Goal: Task Accomplishment & Management: Manage account settings

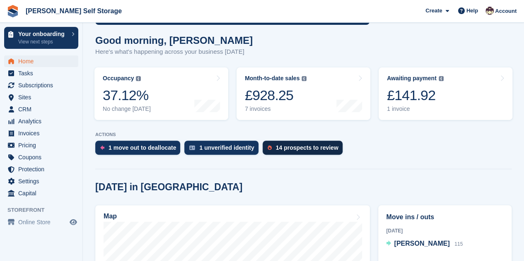
scroll to position [99, 0]
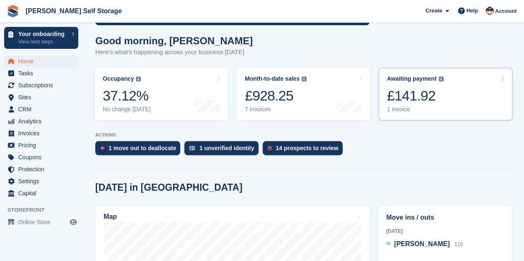
click at [395, 103] on div "£141.92" at bounding box center [415, 95] width 57 height 17
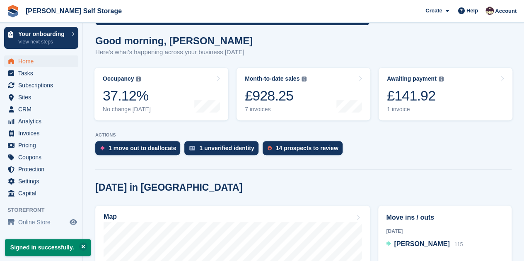
scroll to position [99, 0]
click at [299, 89] on div "£928.25" at bounding box center [276, 95] width 62 height 17
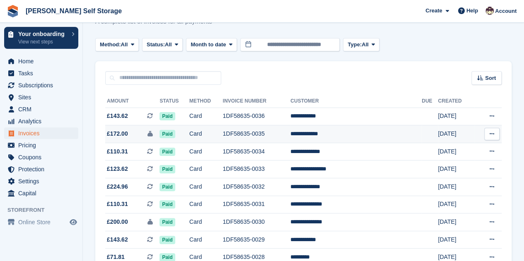
scroll to position [33, 0]
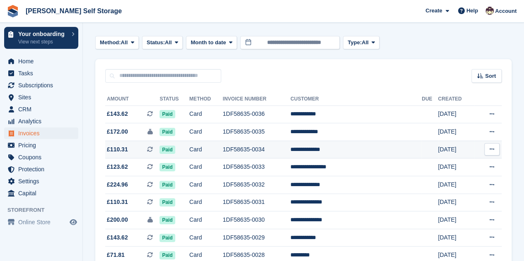
click at [360, 148] on td "**********" at bounding box center [355, 150] width 131 height 18
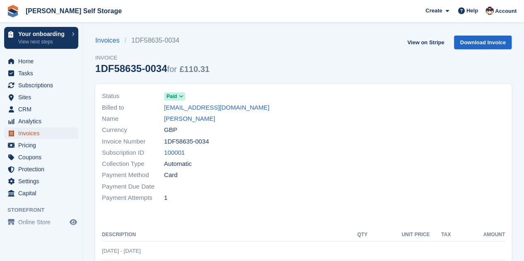
click at [30, 134] on span "Invoices" at bounding box center [43, 134] width 50 height 12
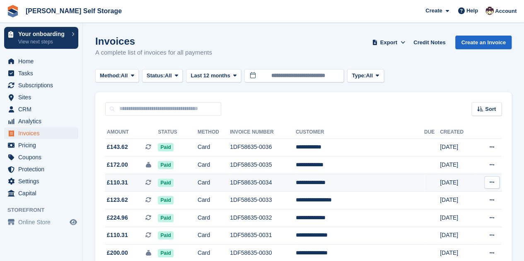
click at [496, 186] on button at bounding box center [491, 182] width 15 height 12
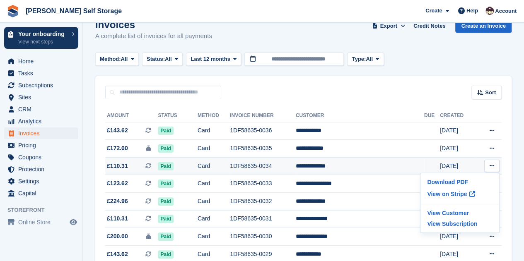
scroll to position [28, 0]
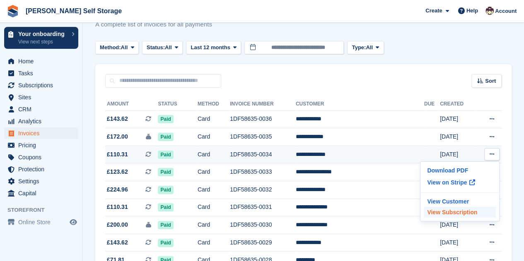
click at [460, 211] on p "View Subscription" at bounding box center [460, 212] width 72 height 11
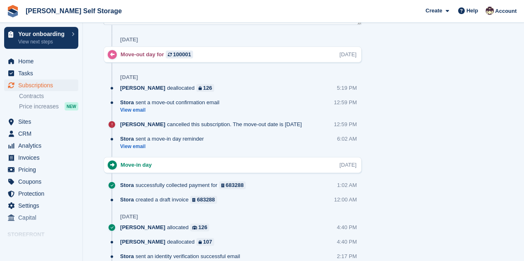
scroll to position [455, 0]
click at [229, 188] on div "683288" at bounding box center [235, 186] width 18 height 8
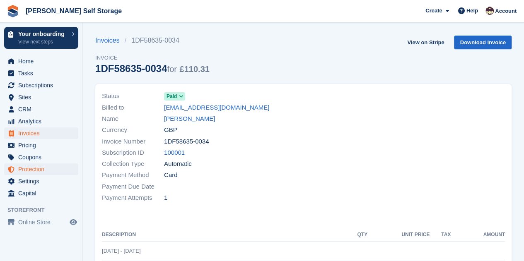
scroll to position [12, 0]
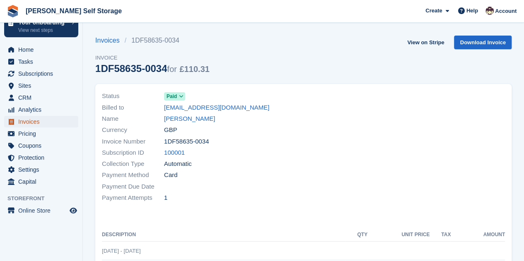
click at [28, 119] on span "Invoices" at bounding box center [43, 122] width 50 height 12
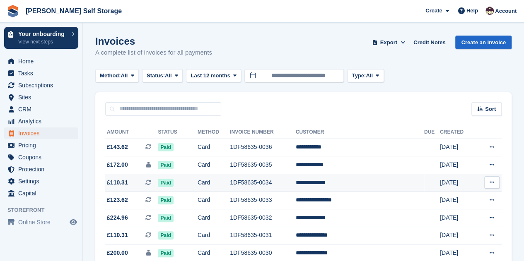
click at [493, 187] on button at bounding box center [491, 182] width 15 height 12
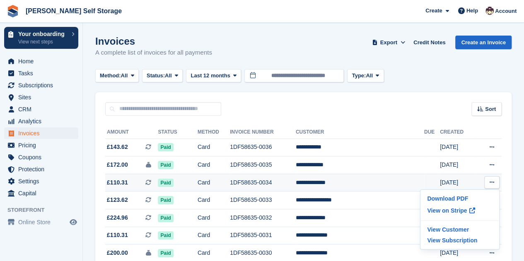
click at [270, 181] on td "1DF58635-0034" at bounding box center [263, 183] width 66 height 18
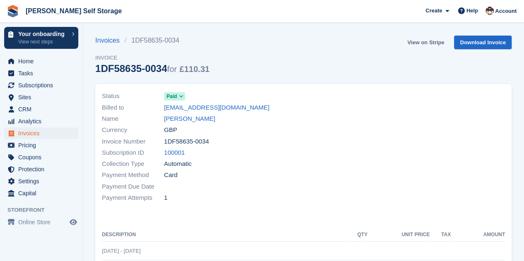
click at [426, 41] on link "View on Stripe" at bounding box center [425, 43] width 43 height 14
click at [32, 136] on span "Invoices" at bounding box center [43, 134] width 50 height 12
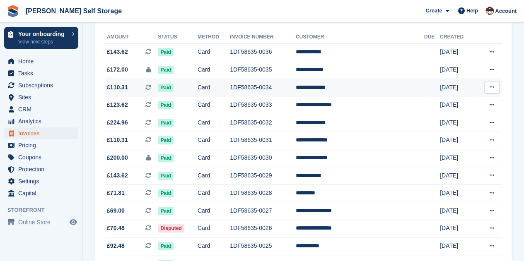
scroll to position [99, 0]
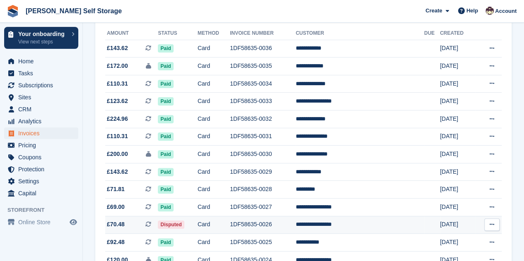
click at [341, 228] on td "**********" at bounding box center [360, 225] width 128 height 18
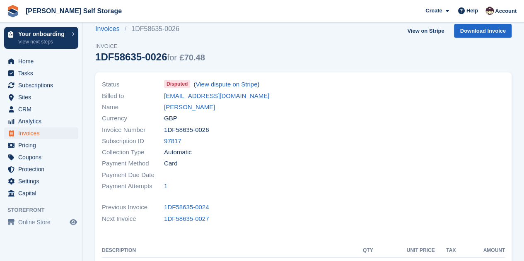
scroll to position [12, 0]
click at [239, 86] on link "View dispute on Stripe" at bounding box center [226, 83] width 62 height 7
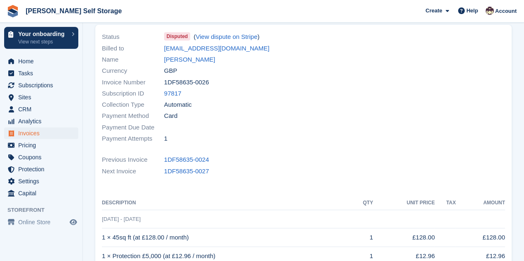
scroll to position [0, 0]
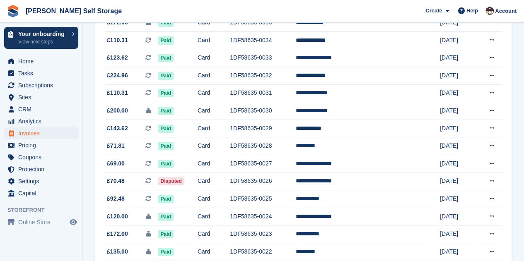
scroll to position [143, 0]
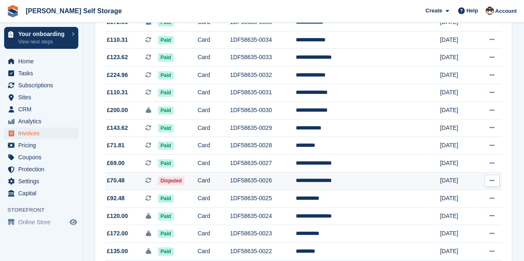
click at [494, 183] on icon at bounding box center [491, 180] width 5 height 5
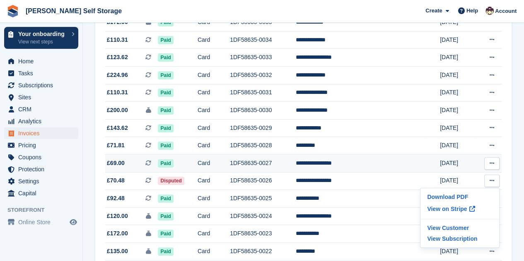
click at [488, 163] on button at bounding box center [491, 163] width 15 height 12
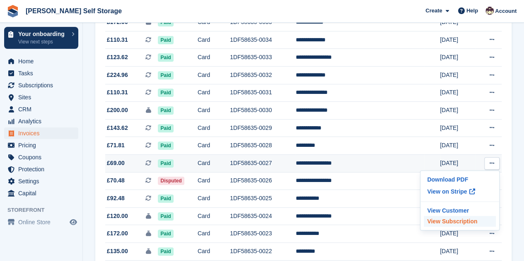
click at [450, 224] on p "View Subscription" at bounding box center [460, 221] width 72 height 11
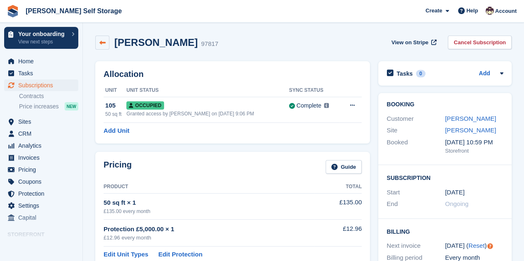
click at [104, 45] on icon at bounding box center [102, 43] width 6 height 6
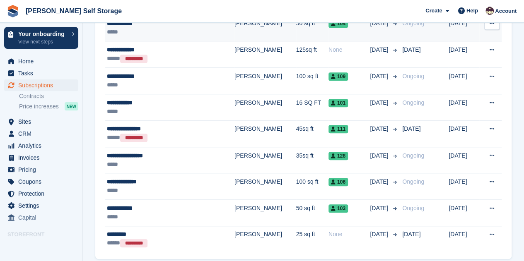
scroll to position [309, 0]
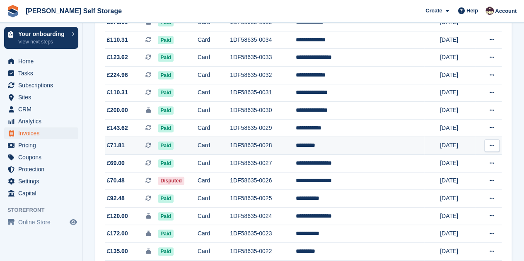
scroll to position [143, 0]
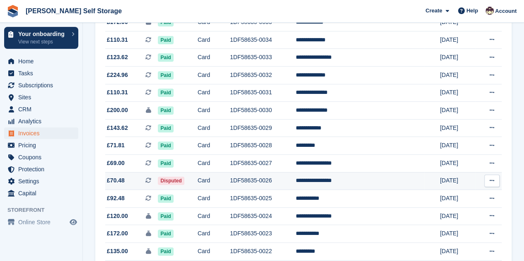
click at [496, 185] on button at bounding box center [491, 181] width 15 height 12
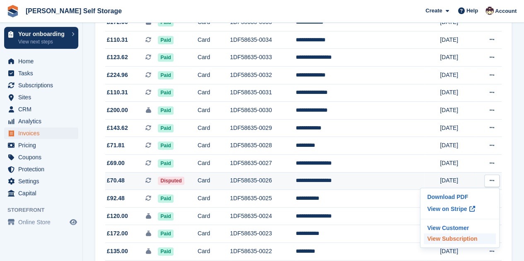
click at [464, 236] on p "View Subscription" at bounding box center [460, 239] width 72 height 11
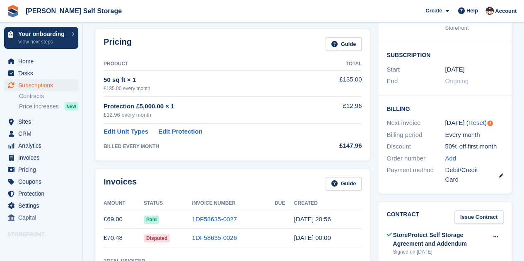
scroll to position [123, 0]
click at [221, 240] on link "1DF58635-0026" at bounding box center [214, 237] width 45 height 7
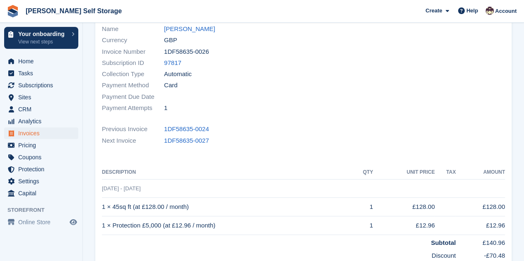
scroll to position [90, 0]
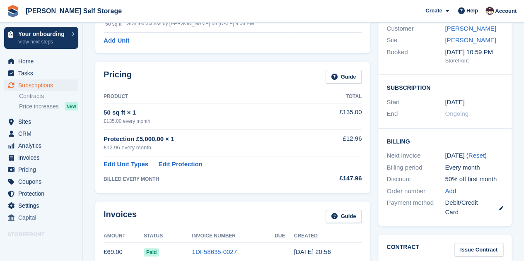
scroll to position [123, 0]
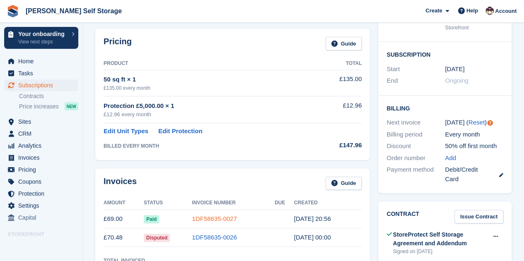
click at [211, 217] on link "1DF58635-0027" at bounding box center [214, 218] width 45 height 7
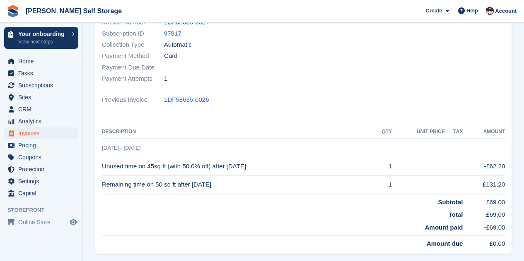
scroll to position [119, 0]
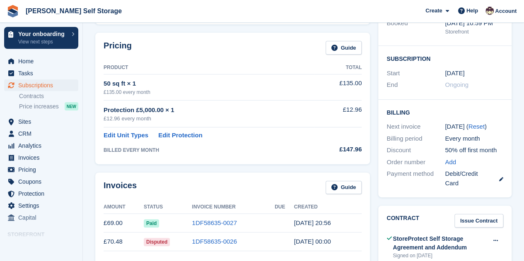
scroll to position [123, 0]
